Goal: Task Accomplishment & Management: Complete application form

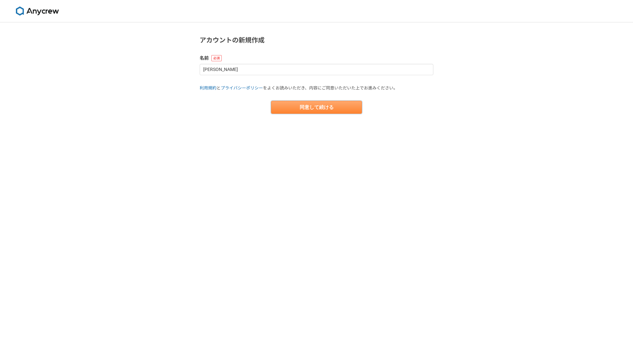
click at [316, 108] on button "同意して続ける" at bounding box center [316, 107] width 91 height 13
select select "13"
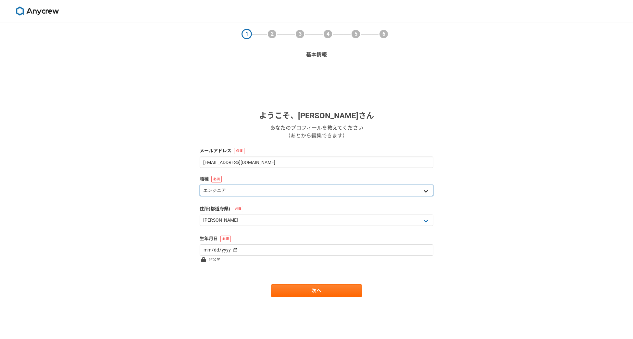
click at [298, 189] on select "エンジニア デザイナー ライター 営業 マーケティング 企画・事業開発 バックオフィス その他" at bounding box center [316, 190] width 234 height 11
select select "2"
click at [199, 185] on select "エンジニア デザイナー ライター 営業 マーケティング 企画・事業開発 バックオフィス その他" at bounding box center [316, 190] width 234 height 11
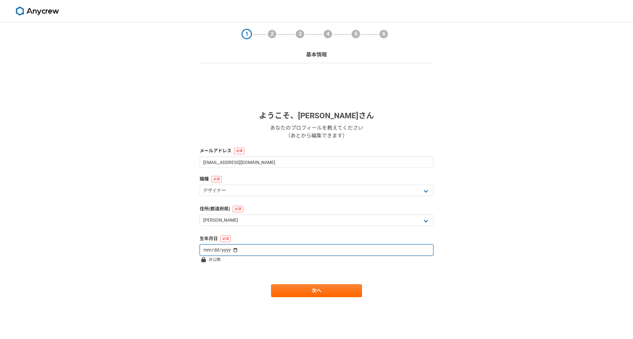
click at [260, 251] on input "date" at bounding box center [316, 250] width 234 height 11
click at [235, 251] on input "date" at bounding box center [316, 250] width 234 height 11
click at [233, 250] on input "date" at bounding box center [316, 250] width 234 height 11
type input "[DATE]"
click at [414, 268] on form "ようこそ、 [PERSON_NAME] あなたのプロフィールを教えてください （あとから編集できます） メールアドレス [EMAIL_ADDRESS][DOM…" at bounding box center [316, 186] width 234 height 221
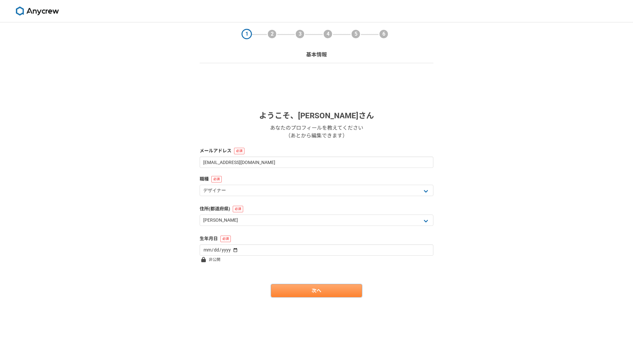
click at [309, 293] on link "次へ" at bounding box center [316, 290] width 91 height 13
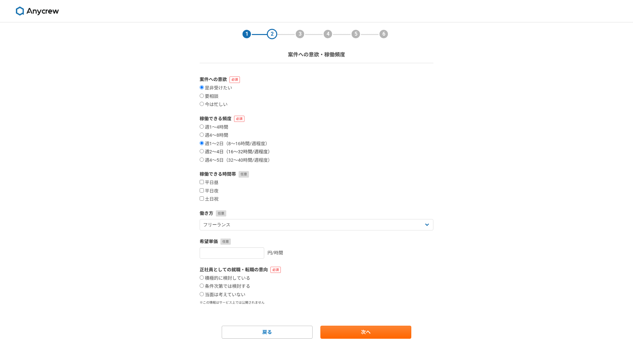
click at [200, 151] on input "週2〜4日（16〜32時間/週程度）" at bounding box center [201, 151] width 4 height 4
radio input "true"
click at [201, 191] on input "平日夜" at bounding box center [201, 190] width 4 height 4
checkbox input "true"
click at [202, 199] on input "土日祝" at bounding box center [201, 199] width 4 height 4
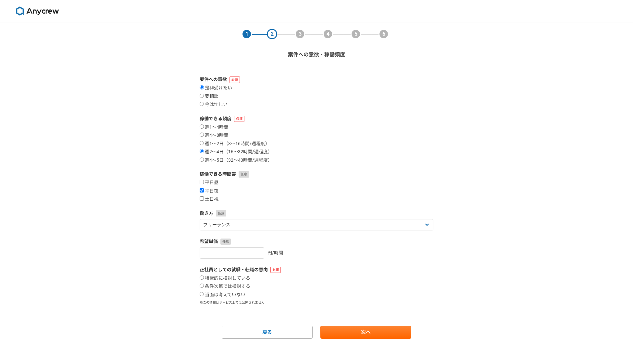
checkbox input "true"
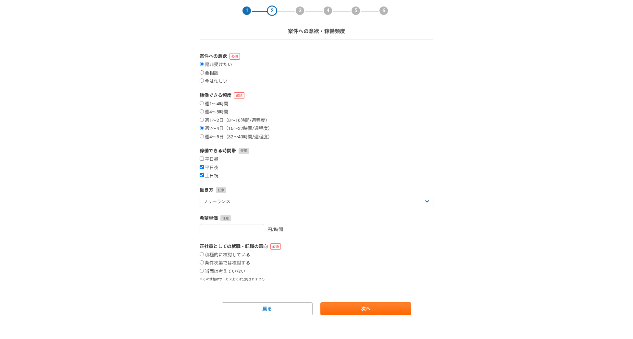
scroll to position [26, 0]
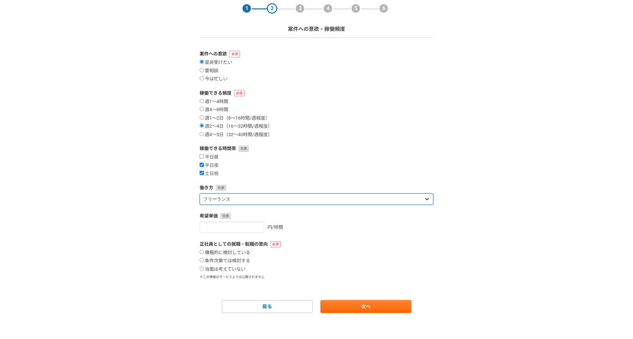
click at [298, 197] on select "フリーランス 副業 その他" at bounding box center [316, 199] width 234 height 11
select select "sidejob"
click at [199, 194] on select "フリーランス 副業 その他" at bounding box center [316, 199] width 234 height 11
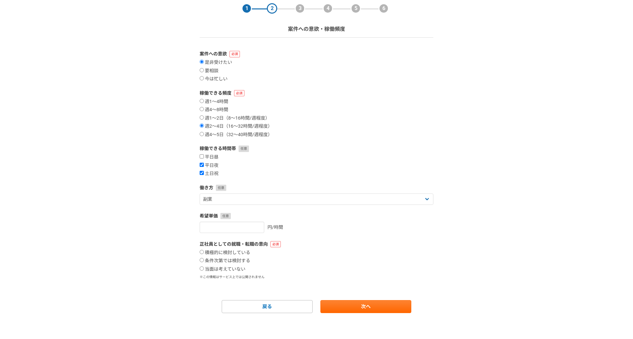
click at [305, 262] on div "積極的に検討している 条件次第では検討する 当面は考えていない" at bounding box center [316, 261] width 234 height 22
click at [238, 227] on input "number" at bounding box center [231, 227] width 65 height 11
type input "[DATE]"
click at [332, 233] on div "[DATE] 円/時間" at bounding box center [316, 227] width 234 height 11
click at [200, 269] on input "当面は考えていない" at bounding box center [201, 269] width 4 height 4
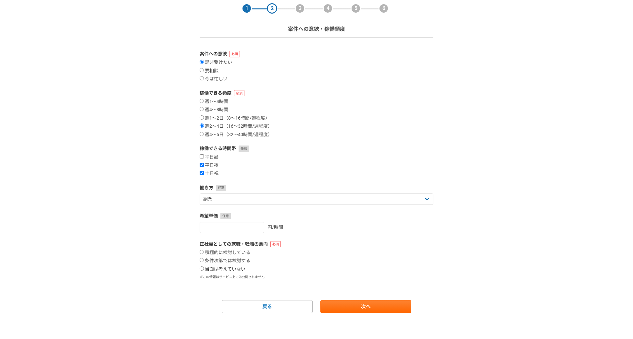
radio input "true"
click at [363, 307] on link "次へ" at bounding box center [365, 306] width 91 height 13
select select
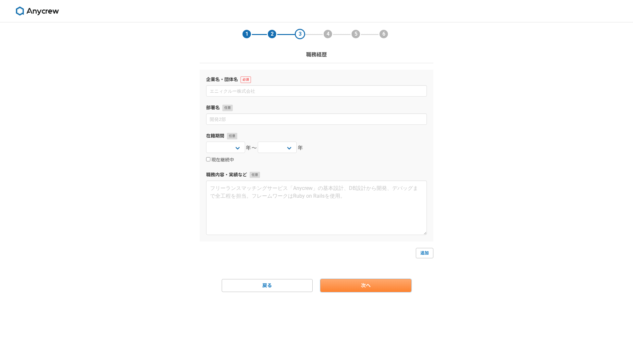
scroll to position [0, 0]
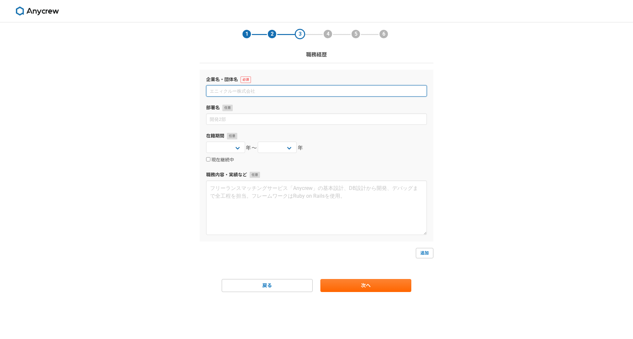
click at [267, 93] on input at bounding box center [316, 90] width 221 height 11
type input "株式会社LADDER"
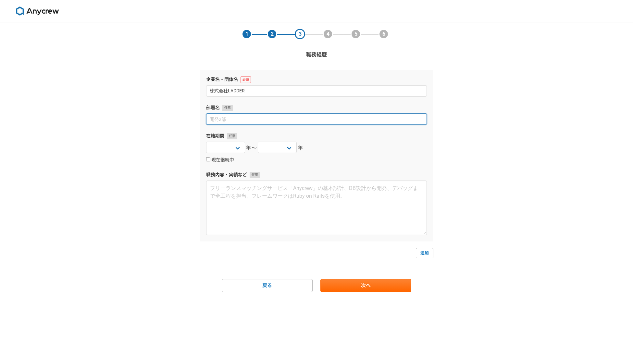
click at [288, 122] on input at bounding box center [316, 119] width 221 height 11
type input "マーケティング"
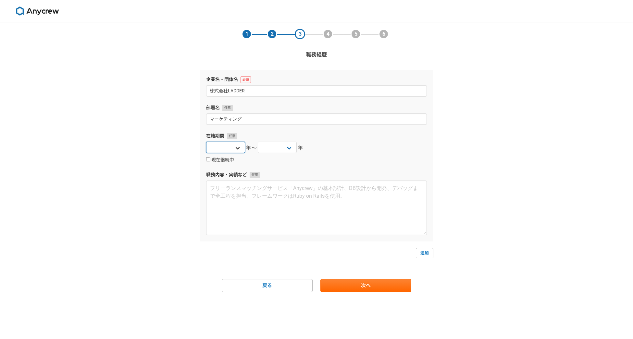
click at [241, 148] on select "[DATE] [DATE] [DATE] [DATE] [DATE] [DATE] [DATE] [DATE] [DATE] [DATE] [DATE] [D…" at bounding box center [225, 147] width 39 height 11
select select "2022"
click at [206, 142] on select "[DATE] [DATE] [DATE] [DATE] [DATE] [DATE] [DATE] [DATE] [DATE] [DATE] [DATE] [D…" at bounding box center [225, 147] width 39 height 11
click at [292, 148] on select "[DATE] [DATE] [DATE] [DATE] [DATE] [DATE] [DATE] [DATE] [DATE] [DATE] [DATE] [D…" at bounding box center [277, 147] width 39 height 11
drag, startPoint x: 329, startPoint y: 136, endPoint x: 288, endPoint y: 140, distance: 40.8
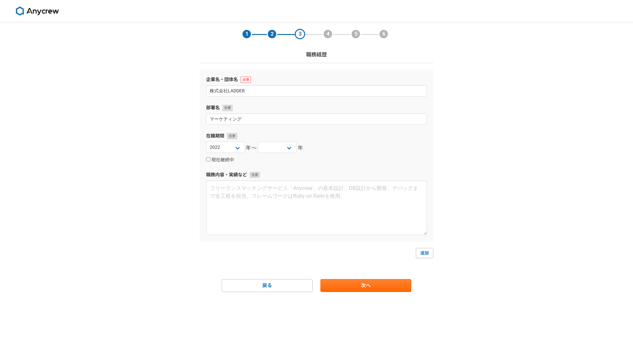
click at [328, 136] on label "在籍期間" at bounding box center [316, 136] width 221 height 7
click at [284, 145] on select "[DATE] [DATE] [DATE] [DATE] [DATE] [DATE] [DATE] [DATE] [DATE] [DATE] [DATE] [D…" at bounding box center [277, 147] width 39 height 11
click at [258, 142] on select "[DATE] [DATE] [DATE] [DATE] [DATE] [DATE] [DATE] [DATE] [DATE] [DATE] [DATE] [D…" at bounding box center [277, 147] width 39 height 11
click at [278, 152] on select "[DATE] [DATE] [DATE] [DATE] [DATE] [DATE] [DATE] [DATE] [DATE] [DATE] [DATE] [D…" at bounding box center [277, 147] width 39 height 11
select select "2025"
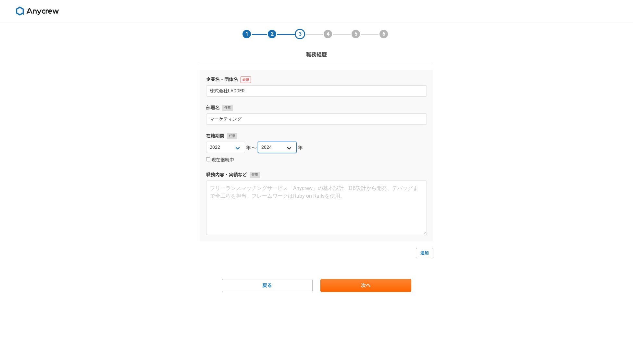
click at [258, 142] on select "[DATE] [DATE] [DATE] [DATE] [DATE] [DATE] [DATE] [DATE] [DATE] [DATE] [DATE] [D…" at bounding box center [277, 147] width 39 height 11
drag, startPoint x: 329, startPoint y: 148, endPoint x: 297, endPoint y: 158, distance: 33.7
click at [327, 149] on div "[DATE] [DATE] [DATE] [DATE] [DATE] [DATE] [DATE] [DATE] [DATE] [DATE] [DATE] [D…" at bounding box center [316, 148] width 221 height 13
click at [215, 161] on label "現在継続中" at bounding box center [220, 160] width 28 height 6
click at [210, 161] on input "現在継続中" at bounding box center [208, 159] width 4 height 4
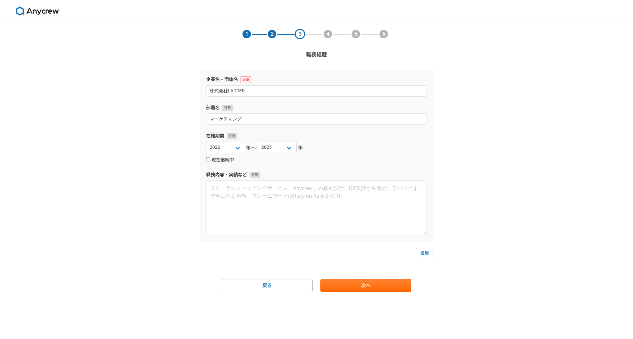
checkbox input "true"
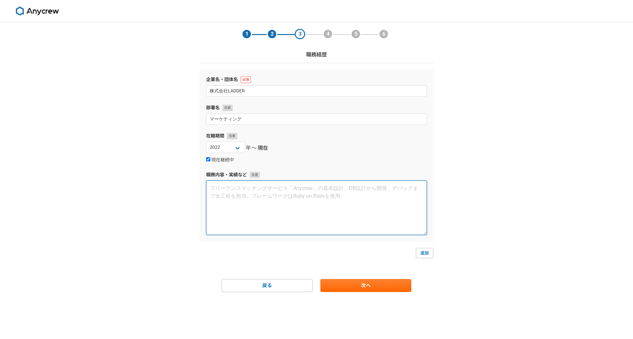
click at [303, 186] on textarea at bounding box center [316, 208] width 221 height 54
type textarea "o"
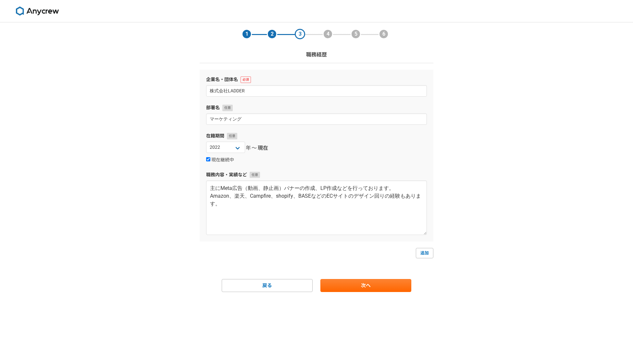
click at [72, 139] on div "1 2 3 4 5 6 職務経歴 企業名・団体名 株式会社LADDER 部署名 マーケティング 在籍期間 [DATE] [DATE] [DATE] [DATE…" at bounding box center [316, 180] width 633 height 317
click at [472, 231] on div "1 2 3 4 5 6 職務経歴 企業名・団体名 株式会社LADDER 部署名 マーケティング 在籍期間 [DATE] [DATE] [DATE] [DATE…" at bounding box center [316, 180] width 633 height 317
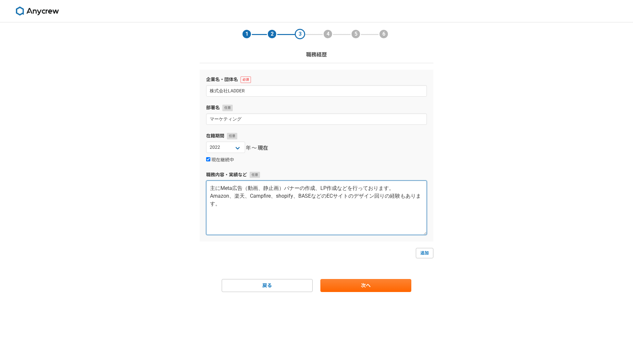
drag, startPoint x: 372, startPoint y: 196, endPoint x: 382, endPoint y: 197, distance: 10.1
click at [382, 197] on textarea "主にMeta広告（動画、静止画）バナーの作成、LP作成などを行っております。 Amazon、楽天、Campfire、shopify、BASEなどのECサイトの…" at bounding box center [316, 208] width 221 height 54
type textarea "主にMeta広告（動画、静止画）バナーの作成、LP作成などを行っております。 Amazon、楽天、Campfire、shopify、BASEなどのECサイトの…"
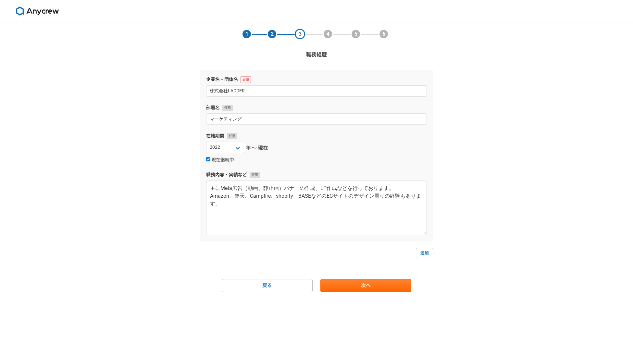
click at [98, 212] on div "1 2 3 4 5 6 職務経歴 企業名・団体名 株式会社LADDER 部署名 マーケティング 在籍期間 [DATE] [DATE] [DATE] [DATE…" at bounding box center [316, 180] width 633 height 317
click at [366, 285] on link "次へ" at bounding box center [365, 285] width 91 height 13
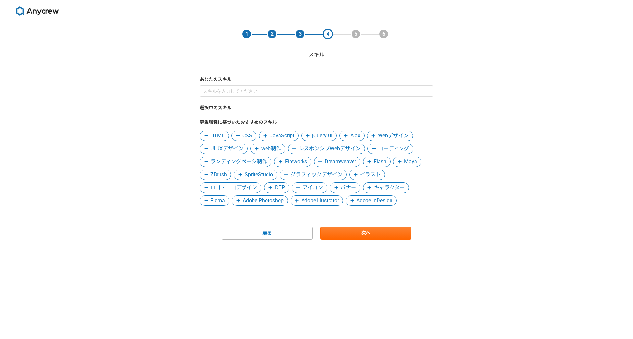
click at [207, 138] on icon at bounding box center [206, 136] width 4 height 5
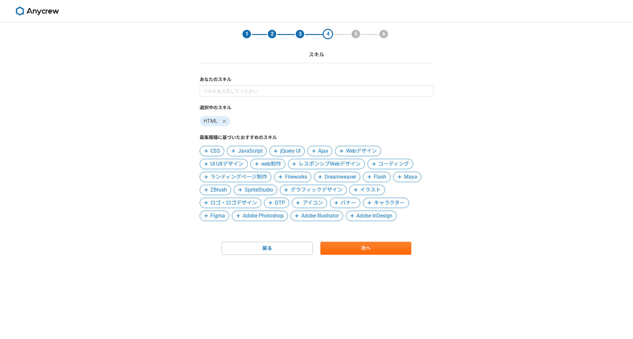
click at [234, 148] on span at bounding box center [233, 151] width 8 height 8
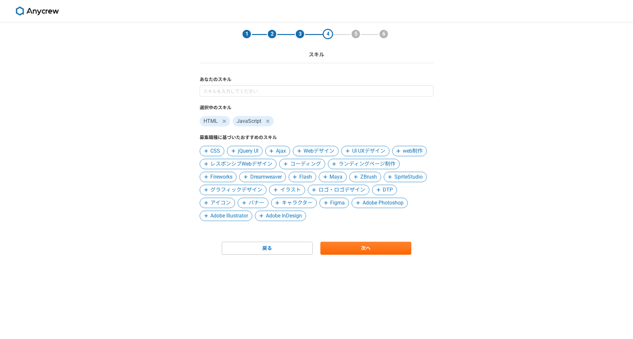
drag, startPoint x: 206, startPoint y: 151, endPoint x: 235, endPoint y: 158, distance: 29.4
click at [207, 151] on icon at bounding box center [206, 151] width 4 height 5
click at [266, 123] on icon at bounding box center [267, 121] width 3 height 3
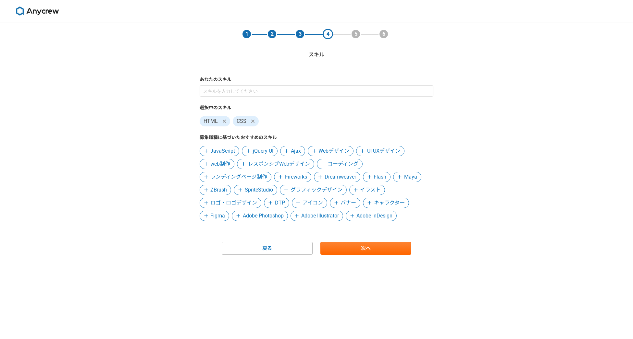
click at [204, 152] on icon at bounding box center [206, 151] width 4 height 5
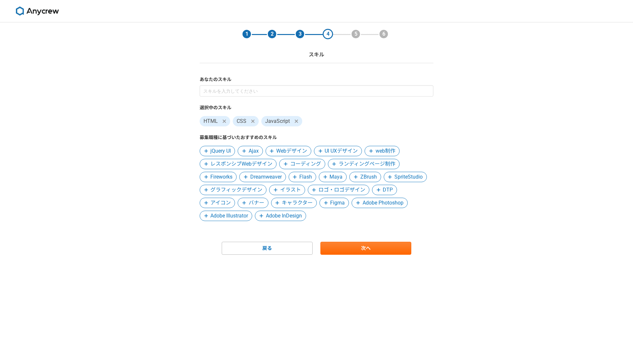
click at [272, 151] on icon at bounding box center [272, 152] width 4 height 4
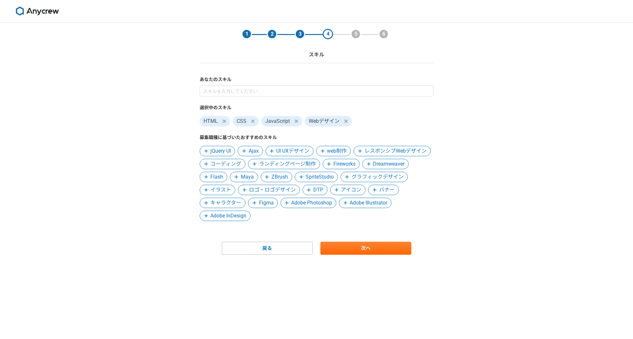
click at [256, 165] on icon at bounding box center [254, 164] width 4 height 5
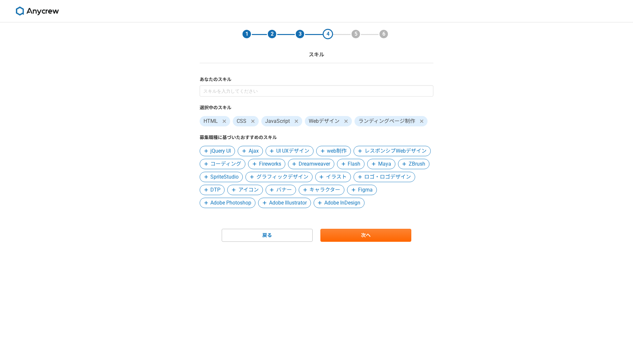
click at [273, 189] on icon at bounding box center [272, 190] width 4 height 5
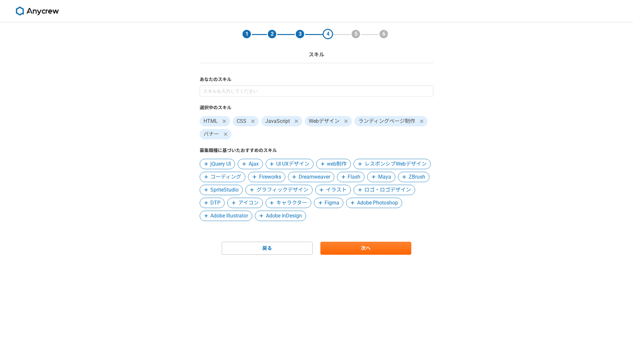
click at [358, 192] on icon at bounding box center [360, 190] width 4 height 5
click at [284, 205] on icon at bounding box center [286, 203] width 4 height 5
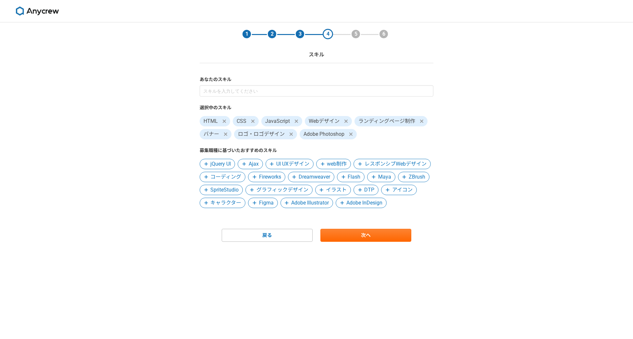
click at [284, 205] on icon at bounding box center [286, 203] width 4 height 5
click at [371, 179] on icon at bounding box center [373, 177] width 4 height 4
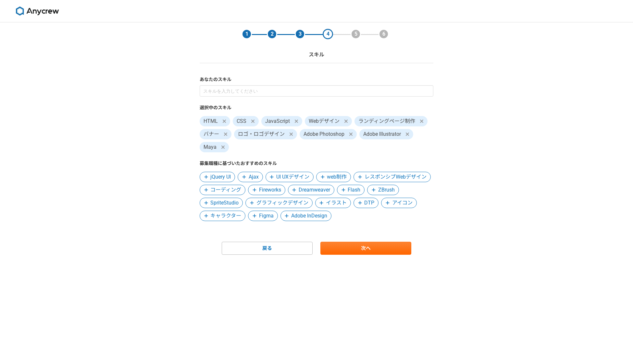
click at [224, 147] on span at bounding box center [223, 147] width 8 height 8
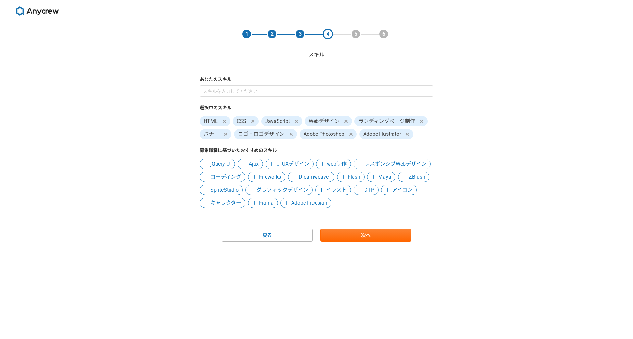
click at [277, 207] on span "Figma" at bounding box center [263, 203] width 30 height 10
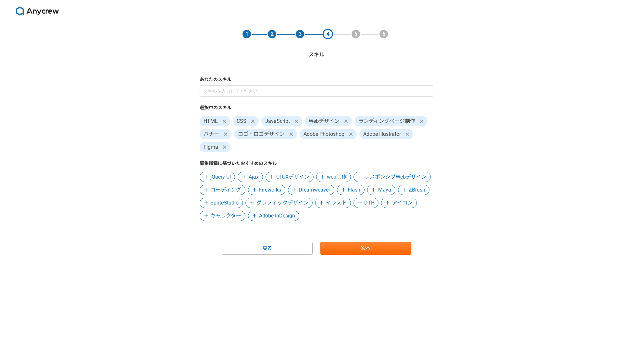
click at [208, 190] on icon at bounding box center [206, 190] width 4 height 4
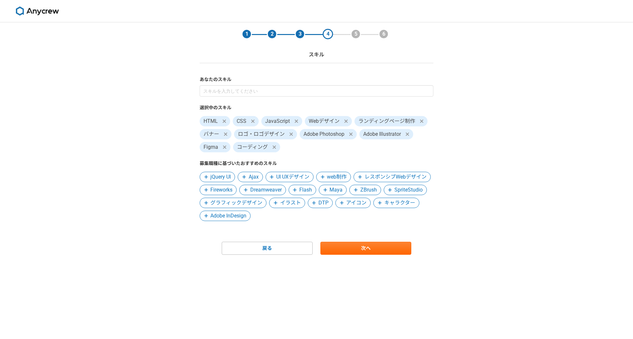
click at [346, 191] on span "Maya" at bounding box center [333, 190] width 28 height 10
click at [365, 244] on link "次へ" at bounding box center [365, 248] width 91 height 13
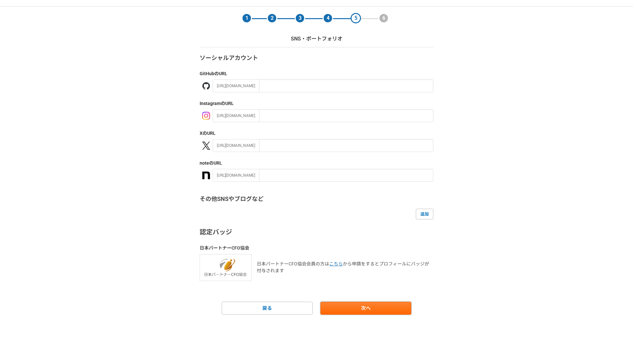
scroll to position [18, 0]
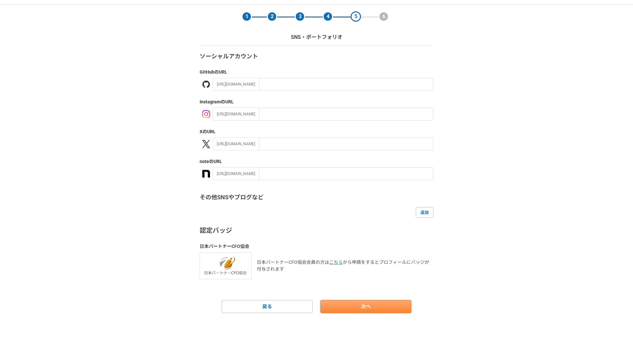
click at [356, 305] on link "次へ" at bounding box center [365, 306] width 91 height 13
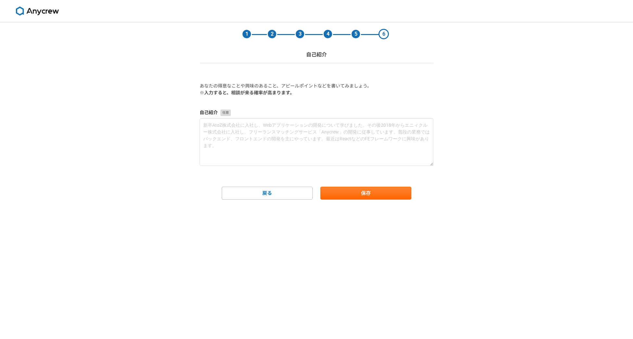
scroll to position [0, 0]
drag, startPoint x: 30, startPoint y: 124, endPoint x: 41, endPoint y: 127, distance: 11.3
click at [30, 124] on div "1 2 3 4 5 6 自己紹介 あなたの得意なことや興味のあること、アピールポイントなどを書いてみましょう。 ※入力すると、相談が来る確率が高まります。 自…" at bounding box center [316, 180] width 633 height 317
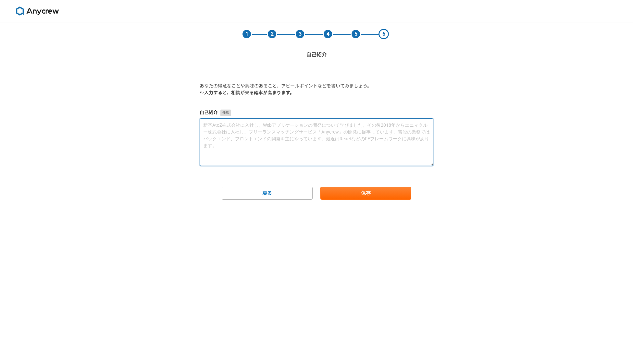
click at [282, 135] on textarea at bounding box center [316, 142] width 234 height 48
paste textarea "普段はMeta広告のバナーやLP(デザイン〜実装)、その他デザイン業務をしております。 扱う商材は幅広いですが、主に美容系が多いです。 仕事柄、超短納期での納…"
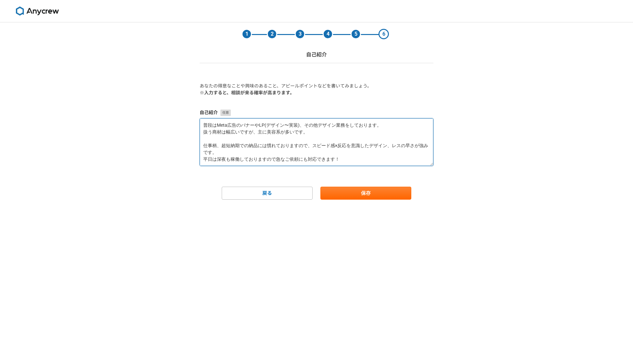
click at [235, 154] on textarea "普段はMeta広告のバナーやLP(デザイン〜実装)、その他デザイン業務をしております。 扱う商材は幅広いですが、主に美容系が多いです。 仕事柄、超短納期での納…" at bounding box center [316, 142] width 234 height 48
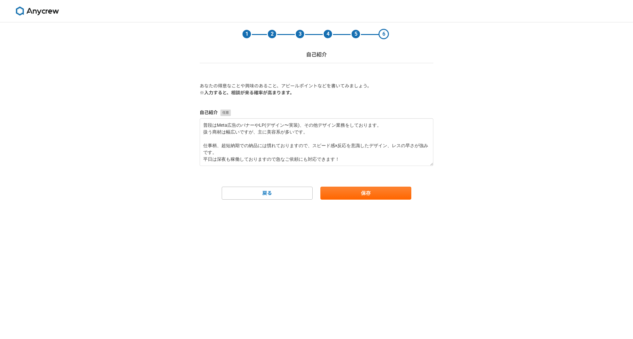
click at [171, 152] on div "1 2 3 4 5 6 自己紹介 あなたの得意なことや興味のあること、アピールポイントなどを書いてみましょう。 ※入力すると、相談が来る確率が高まります。 自…" at bounding box center [316, 180] width 633 height 317
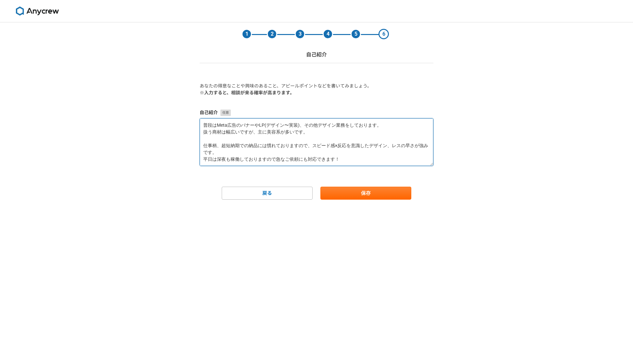
click at [308, 135] on textarea "普段はMeta広告のバナーやLP(デザイン〜実装)、その他デザイン業務をしております。 扱う商材は幅広いですが、主に美容系が多いです。 仕事柄、超短納期での納…" at bounding box center [316, 142] width 234 height 48
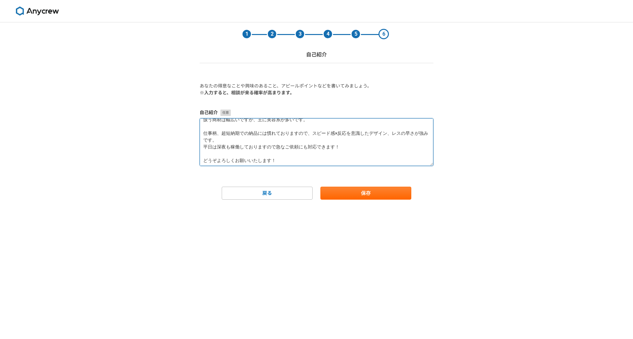
scroll to position [14, 0]
click at [347, 148] on textarea "普段はMeta広告のバナーやLP(デザイン〜実装)、その他デザイン業務をしております。 扱う商材は幅広いですが、主に美容系が多いです。 仕事柄、超短納期での納…" at bounding box center [316, 142] width 234 height 48
click at [277, 138] on textarea "普段はMeta広告のバナーやLP(デザイン〜実装)、その他デザイン業務をしております。 扱う商材は幅広いですが、主に美容系が多いです。 仕事柄、超短納期での納…" at bounding box center [316, 142] width 234 height 48
type textarea "普段はMeta広告のバナーやLP(デザイン〜実装)、その他デザイン業務をしております。 扱う商材は幅広いですが、主に美容系が多いです。 仕事柄、超短納期での納…"
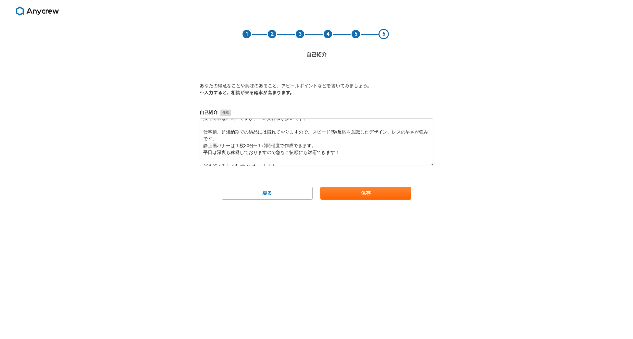
click at [543, 121] on div "1 2 3 4 5 6 自己紹介 あなたの得意なことや興味のあること、アピールポイントなどを書いてみましょう。 ※入力すると、相談が来る確率が高まります。 自…" at bounding box center [316, 180] width 633 height 317
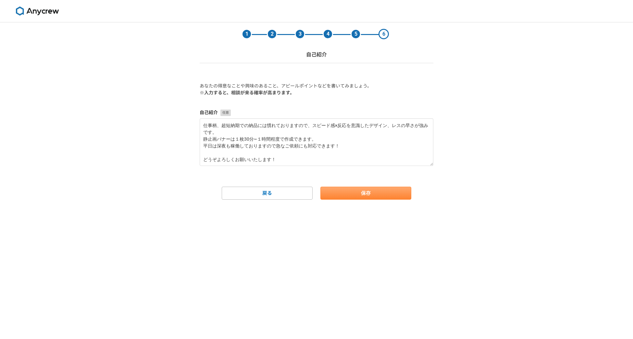
scroll to position [20, 0]
click at [353, 190] on button "保存" at bounding box center [365, 193] width 91 height 13
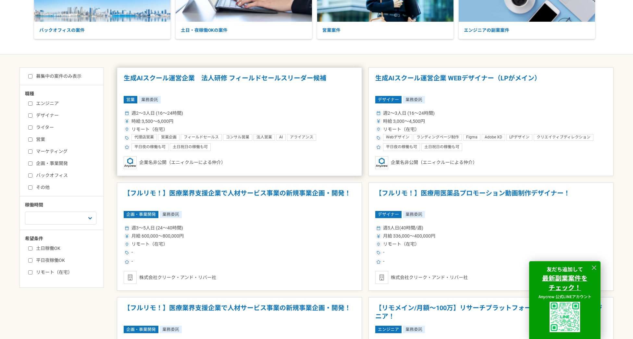
scroll to position [97, 0]
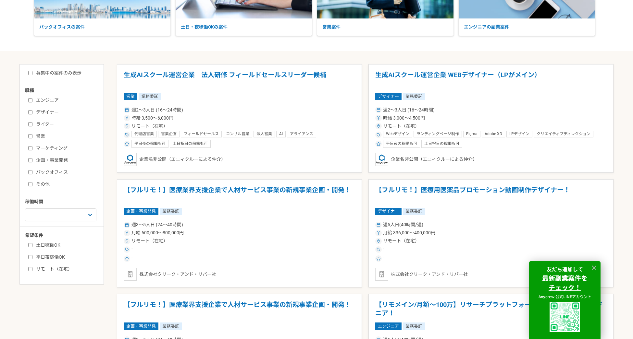
click at [30, 111] on input "デザイナー" at bounding box center [30, 112] width 4 height 4
checkbox input "true"
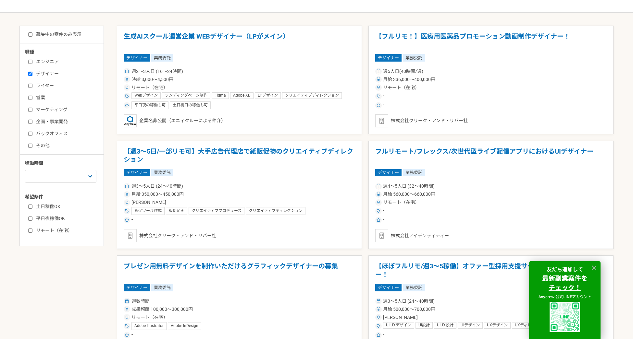
scroll to position [162, 0]
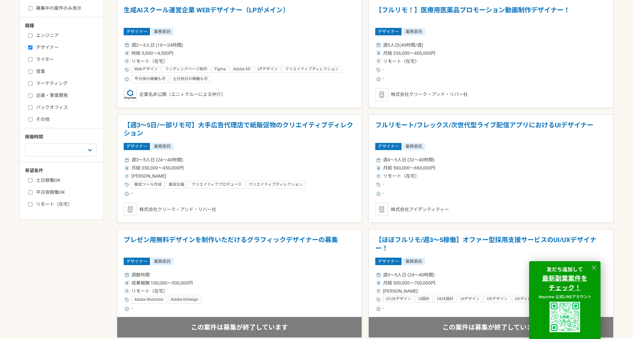
click at [30, 179] on input "土日稼働OK" at bounding box center [30, 180] width 4 height 4
checkbox input "true"
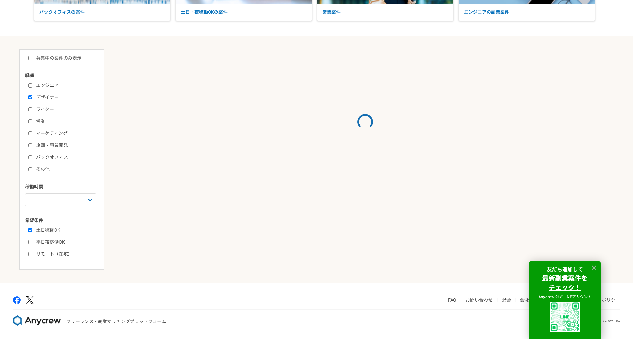
scroll to position [162, 0]
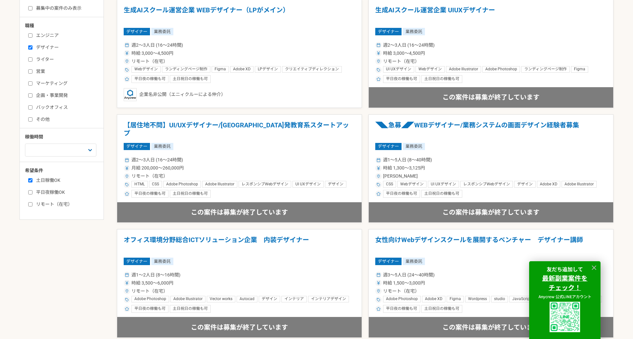
click at [30, 205] on input "リモート（在宅）" at bounding box center [30, 204] width 4 height 4
checkbox input "true"
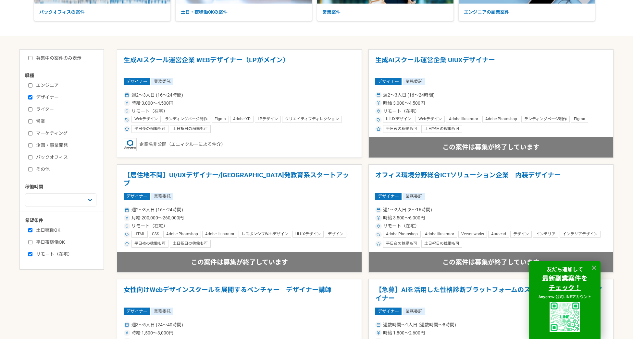
scroll to position [162, 0]
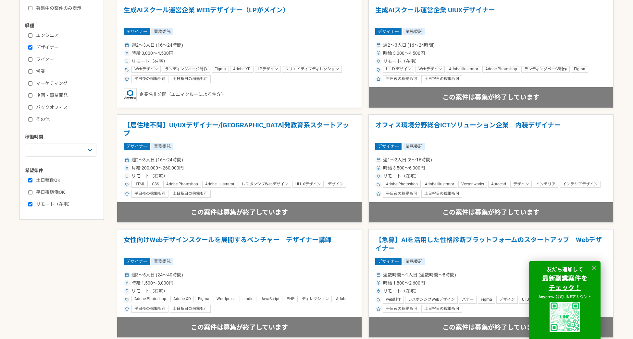
click at [30, 194] on input "平日夜稼働OK" at bounding box center [30, 192] width 4 height 4
checkbox input "true"
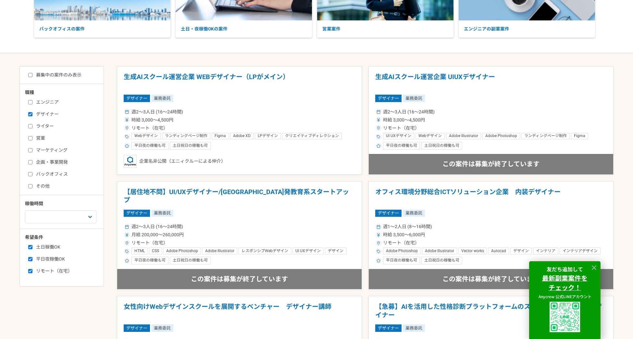
scroll to position [97, 0]
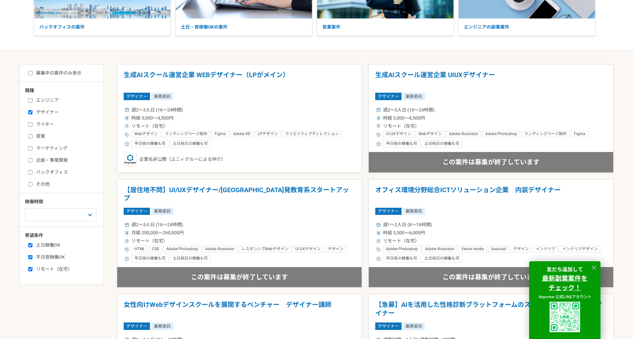
click at [32, 74] on label "募集中の案件のみ表示" at bounding box center [54, 73] width 53 height 7
click at [32, 74] on input "募集中の案件のみ表示" at bounding box center [30, 73] width 4 height 4
checkbox input "true"
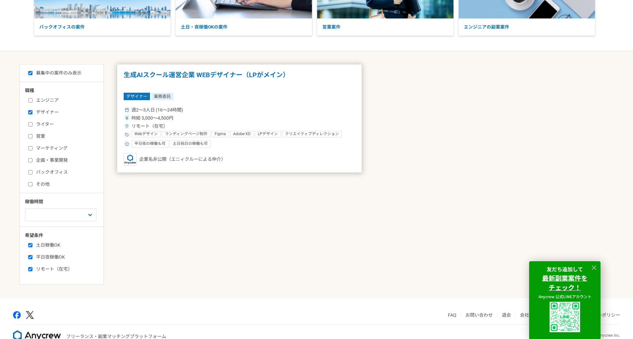
click at [242, 109] on div "週2〜3人日 (16〜24時間)" at bounding box center [239, 110] width 231 height 7
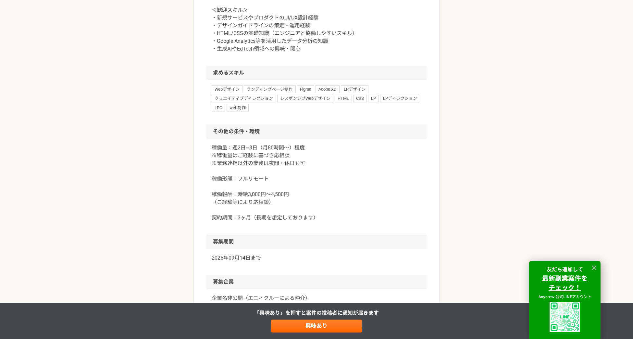
scroll to position [584, 0]
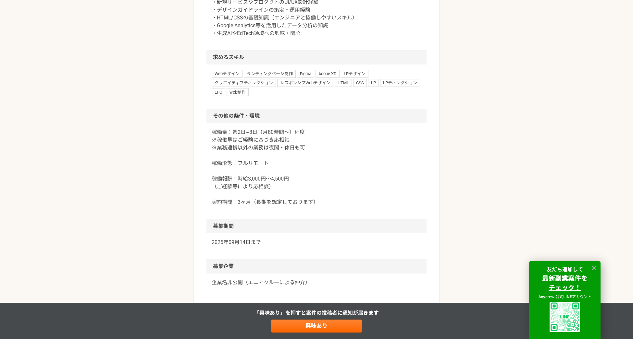
scroll to position [487, 0]
